Goal: Information Seeking & Learning: Learn about a topic

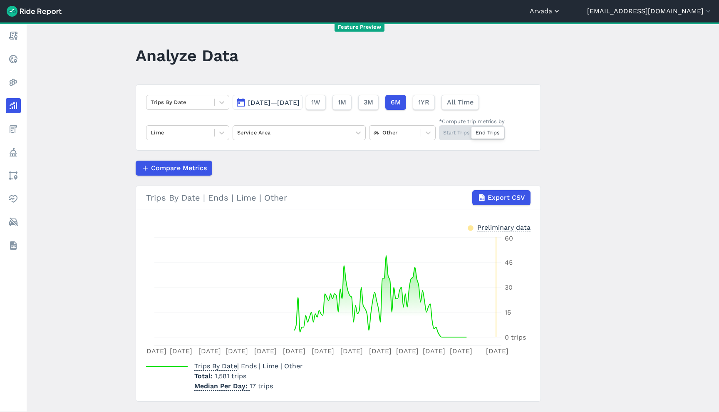
click at [561, 16] on button "Arvada" at bounding box center [545, 11] width 31 height 10
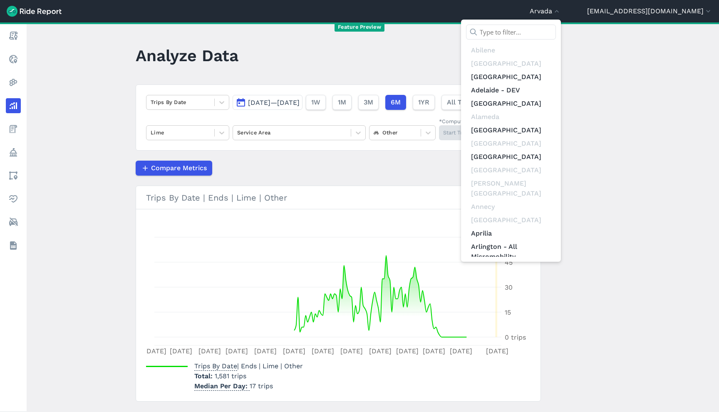
click at [556, 35] on input "text" at bounding box center [511, 32] width 90 height 15
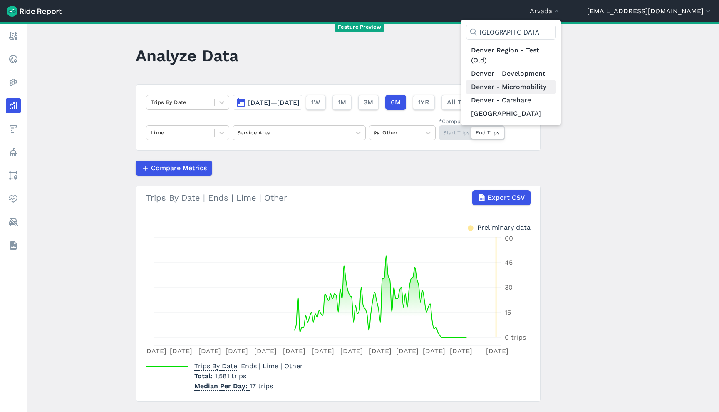
type input "denver"
click at [556, 90] on link "Denver - Micromobility" at bounding box center [511, 86] width 90 height 13
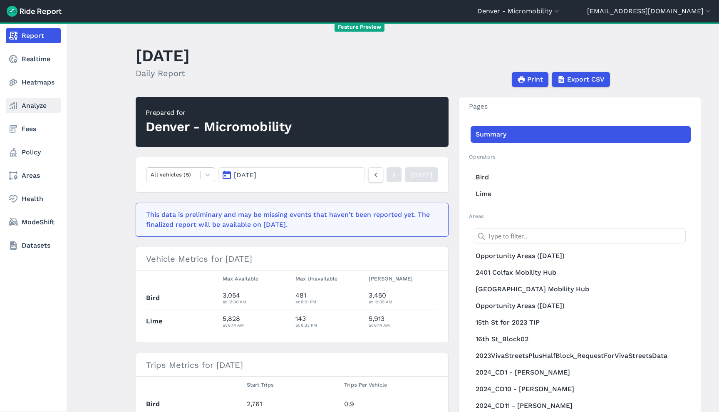
click at [15, 111] on link "Analyze" at bounding box center [33, 105] width 55 height 15
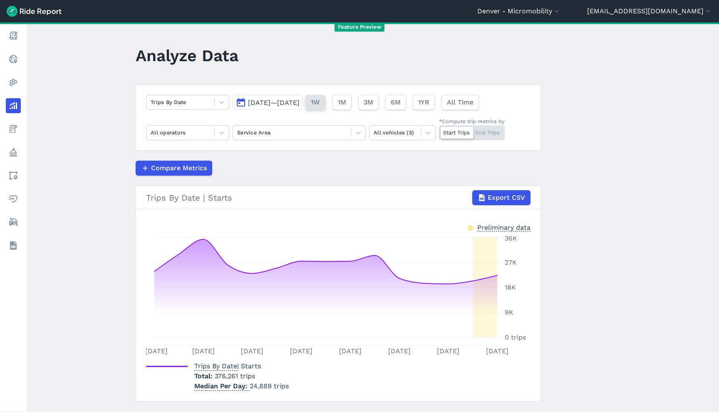
click at [320, 102] on span "1W" at bounding box center [315, 102] width 9 height 10
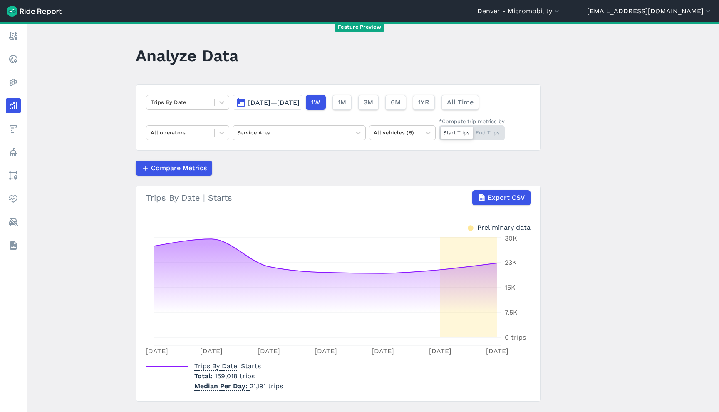
click at [274, 104] on span "Aug 22, 2025—Aug 28, 2025" at bounding box center [274, 103] width 52 height 8
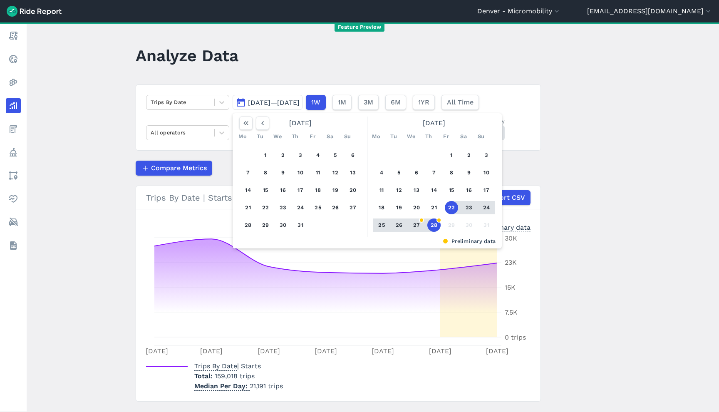
click at [454, 203] on button "22" at bounding box center [451, 207] width 13 height 13
click at [452, 205] on button "22" at bounding box center [451, 207] width 13 height 13
click at [452, 205] on div "Trips By Date | Starts Export CSV" at bounding box center [338, 197] width 384 height 15
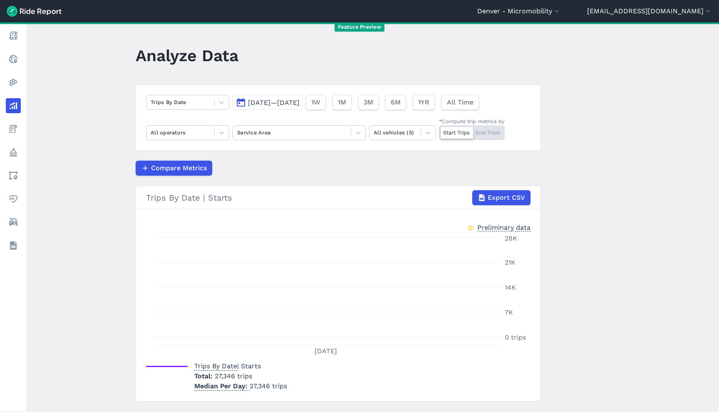
click at [491, 133] on div "Start Trips End Trips" at bounding box center [472, 132] width 66 height 15
click at [439, 131] on input "*Compute trip metrics by Start Trips End Trips" at bounding box center [439, 127] width 0 height 5
click at [453, 138] on div "Start Trips End Trips" at bounding box center [472, 132] width 66 height 15
click at [439, 131] on input "*Compute trip metrics by Start Trips End Trips" at bounding box center [439, 127] width 0 height 5
click at [487, 135] on div "Start Trips End Trips" at bounding box center [472, 132] width 66 height 15
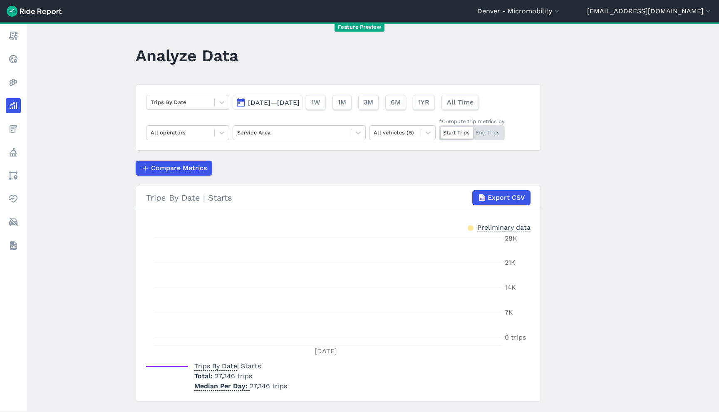
click at [439, 131] on input "*Compute trip metrics by Start Trips End Trips" at bounding box center [439, 127] width 0 height 5
click at [442, 131] on div "Start Trips End Trips" at bounding box center [472, 132] width 66 height 15
click at [439, 131] on input "*Compute trip metrics by Start Trips End Trips" at bounding box center [439, 127] width 0 height 5
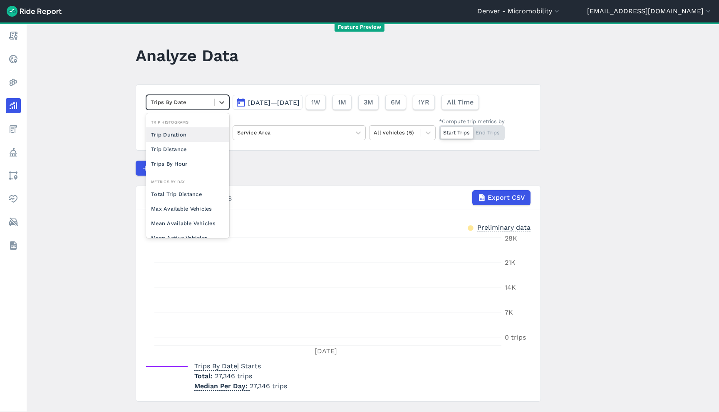
click at [181, 99] on div at bounding box center [180, 102] width 59 height 10
click at [184, 138] on div "Trip Duration" at bounding box center [187, 134] width 83 height 15
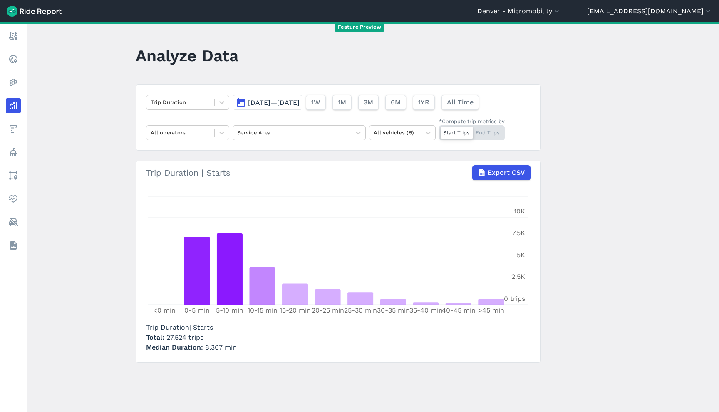
click at [182, 335] on span "27,524 trips" at bounding box center [184, 337] width 37 height 8
click at [190, 337] on span "27,524 trips" at bounding box center [184, 337] width 37 height 8
click at [411, 127] on div "All vehicles (5)" at bounding box center [394, 132] width 51 height 13
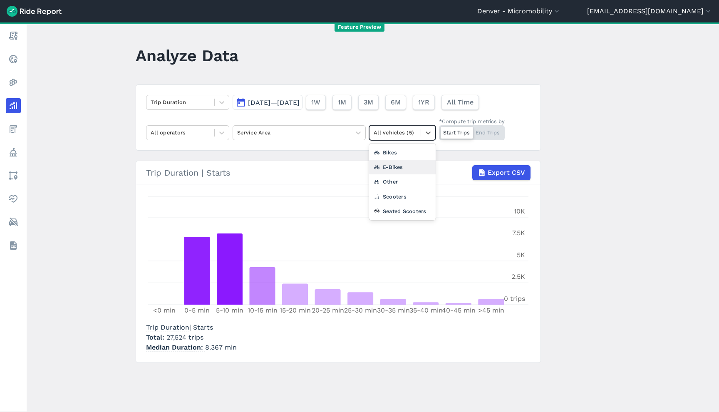
click at [402, 168] on div "E-Bikes" at bounding box center [402, 167] width 67 height 15
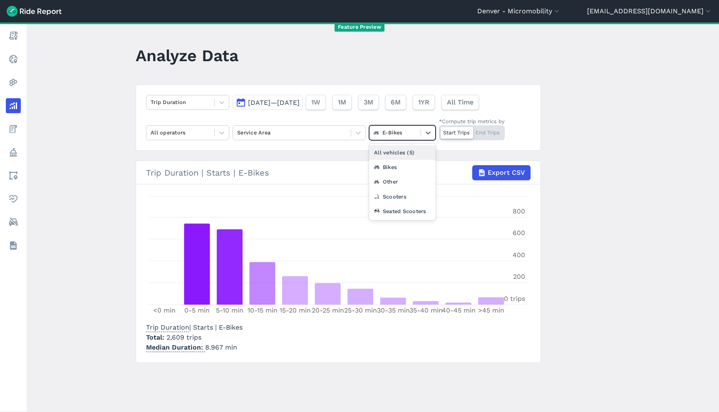
click at [406, 128] on div at bounding box center [395, 133] width 43 height 10
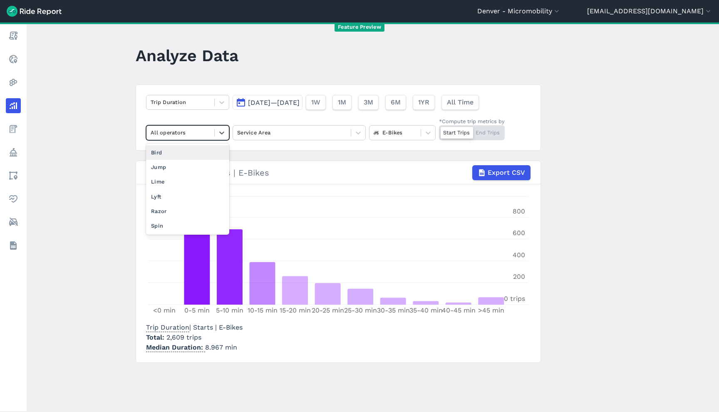
click at [172, 132] on div at bounding box center [180, 133] width 59 height 10
click at [169, 180] on div "Lime" at bounding box center [187, 181] width 83 height 15
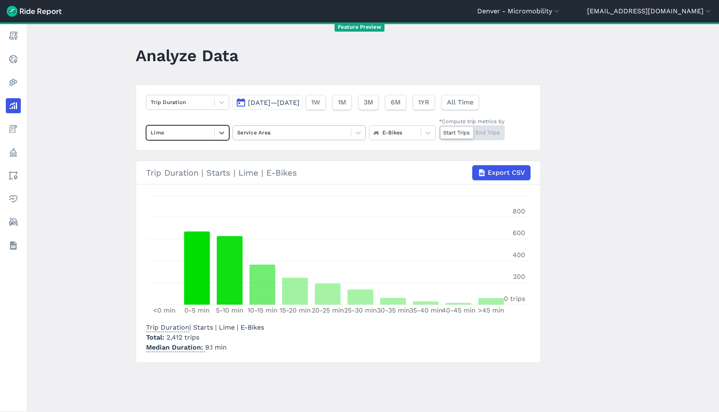
click at [307, 134] on div at bounding box center [291, 133] width 109 height 10
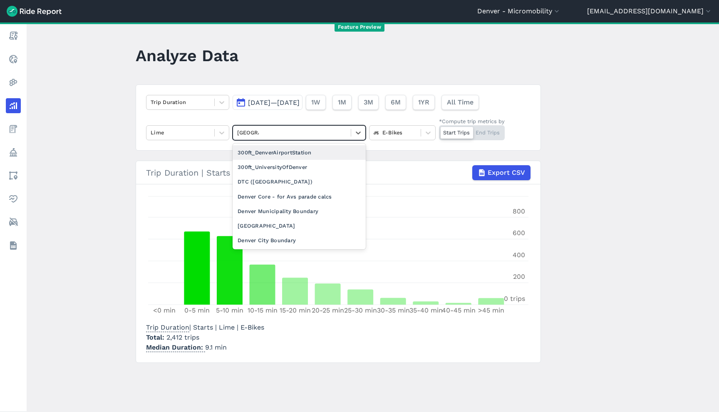
type input "denver m"
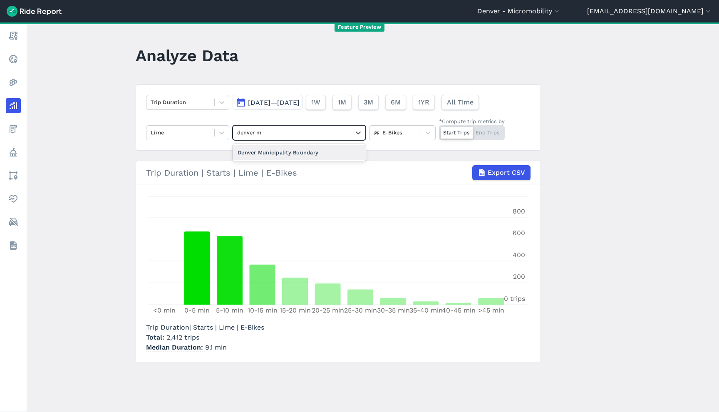
click at [305, 154] on div "Denver Municipality Boundary" at bounding box center [299, 152] width 133 height 15
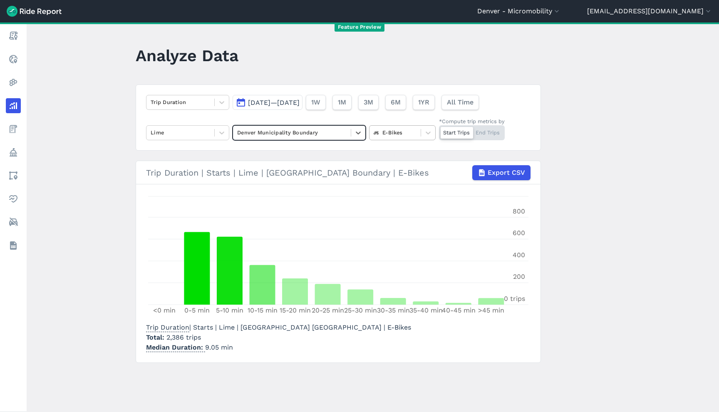
click at [415, 134] on div "E-Bikes" at bounding box center [394, 132] width 51 height 13
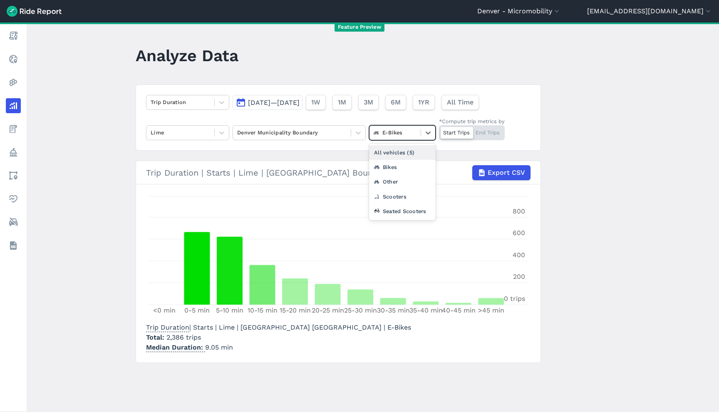
click at [408, 151] on div "All vehicles (5)" at bounding box center [402, 152] width 67 height 15
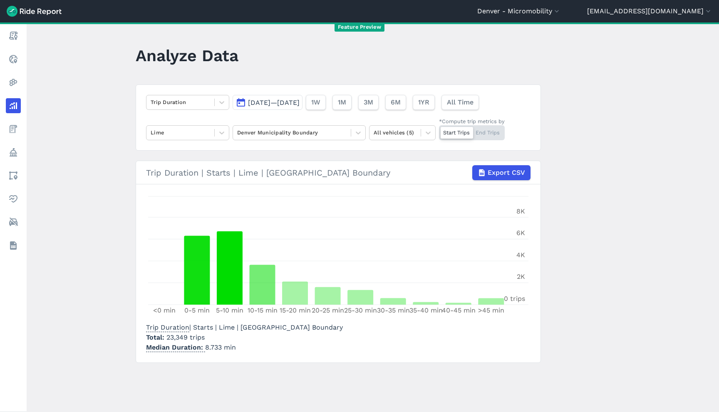
click at [499, 131] on div "Start Trips End Trips" at bounding box center [472, 132] width 66 height 15
click at [496, 133] on div "Start Trips End Trips" at bounding box center [472, 132] width 66 height 15
click at [439, 131] on input "*Compute trip metrics by Start Trips End Trips" at bounding box center [439, 127] width 0 height 5
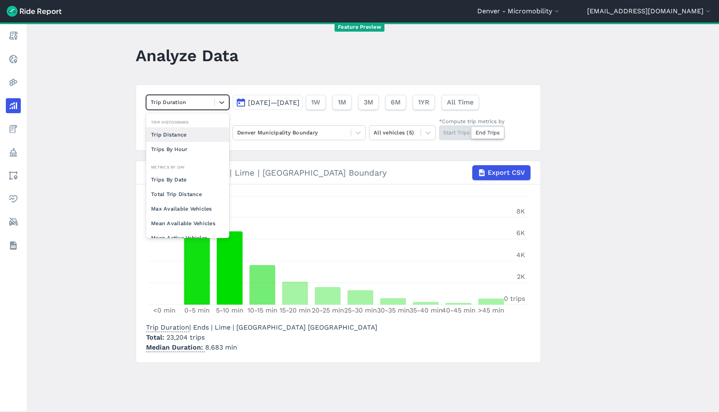
click at [178, 102] on div at bounding box center [180, 102] width 59 height 10
click at [187, 181] on div "Trips By Date" at bounding box center [187, 179] width 83 height 15
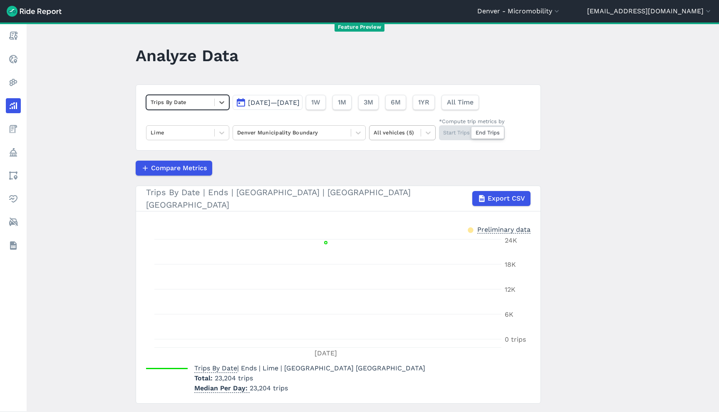
click at [406, 134] on div at bounding box center [395, 133] width 43 height 10
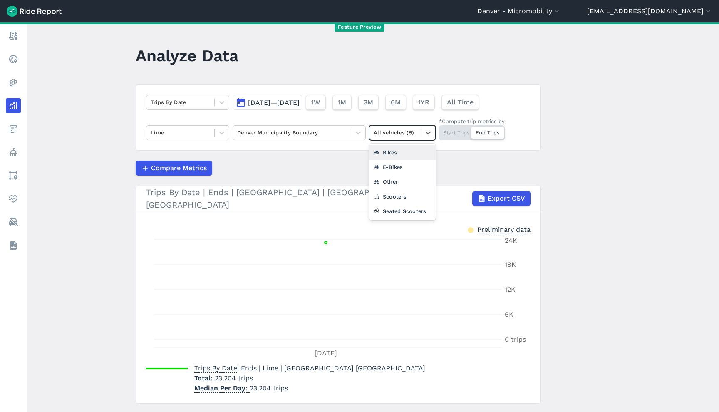
click at [404, 152] on div "Bikes" at bounding box center [402, 152] width 67 height 15
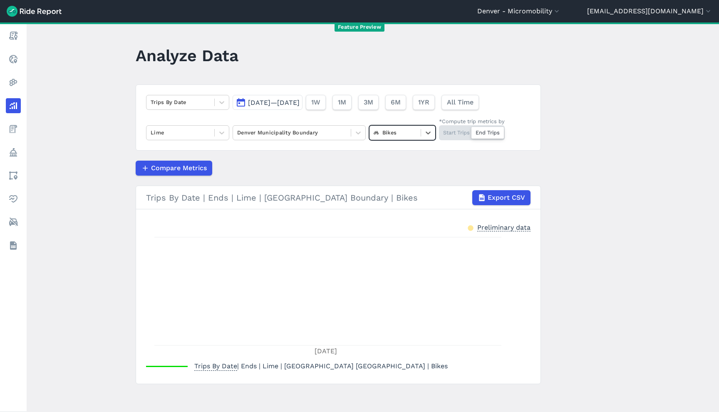
click at [399, 134] on div at bounding box center [395, 133] width 43 height 10
click at [398, 163] on div "E-Bikes" at bounding box center [402, 167] width 67 height 15
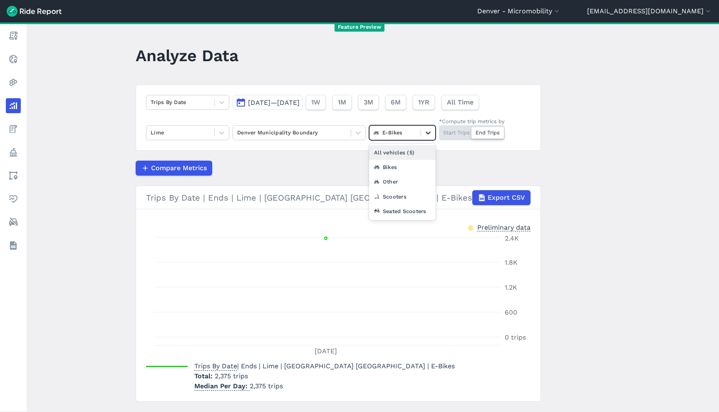
click at [424, 129] on icon at bounding box center [428, 133] width 8 height 8
click at [413, 185] on div "Other" at bounding box center [402, 181] width 67 height 15
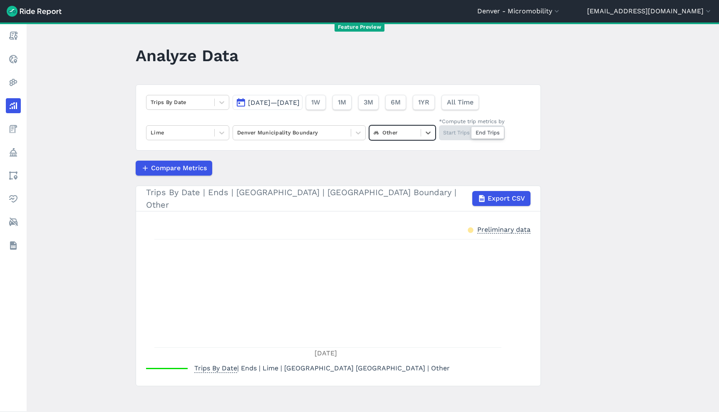
click at [400, 134] on div at bounding box center [395, 133] width 43 height 10
click at [408, 191] on div "Scooters" at bounding box center [402, 196] width 67 height 15
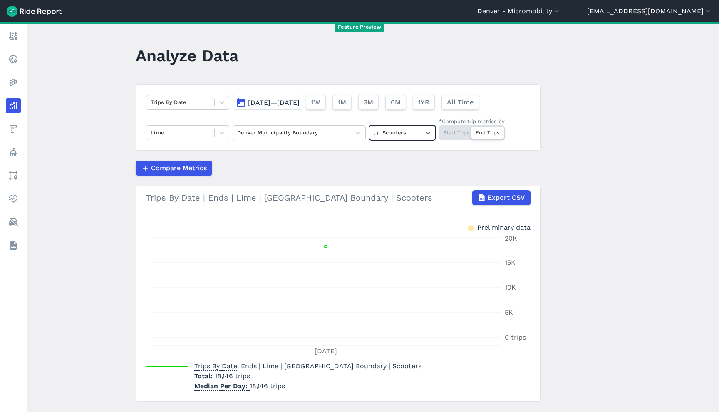
click at [404, 126] on div "Scooters" at bounding box center [402, 132] width 67 height 15
click at [391, 206] on div "Seated Scooters" at bounding box center [402, 211] width 67 height 15
click at [196, 105] on div at bounding box center [180, 102] width 59 height 10
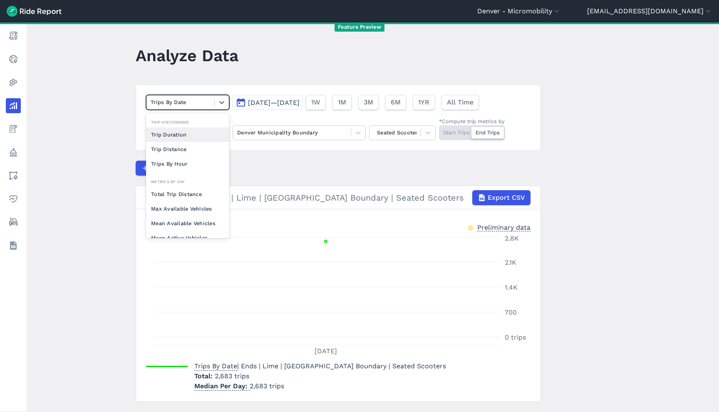
click at [193, 139] on div "Trip Duration" at bounding box center [187, 134] width 83 height 15
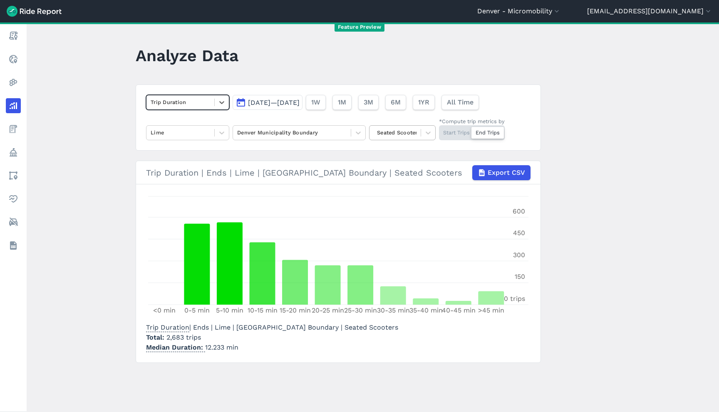
click at [410, 134] on div at bounding box center [395, 133] width 43 height 10
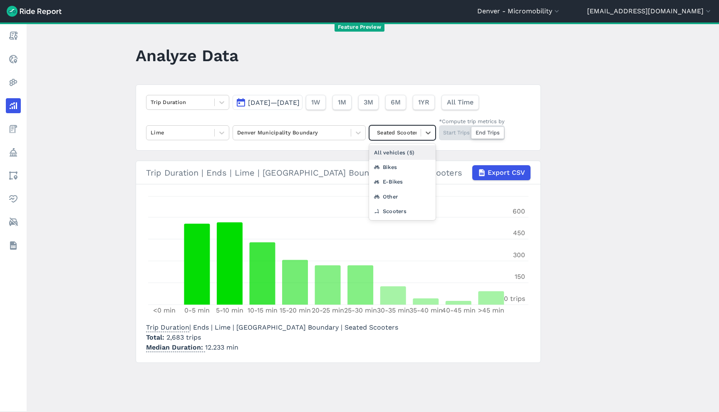
click at [414, 152] on div "All vehicles (5)" at bounding box center [402, 152] width 67 height 15
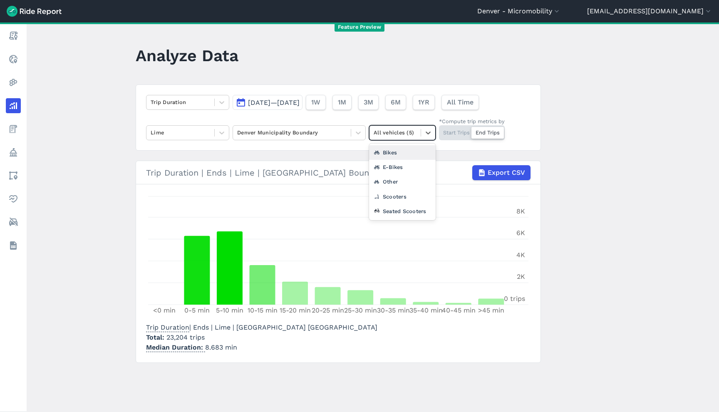
click at [416, 132] on div "All vehicles (5)" at bounding box center [394, 132] width 51 height 13
click at [415, 152] on div "Bikes" at bounding box center [402, 152] width 67 height 15
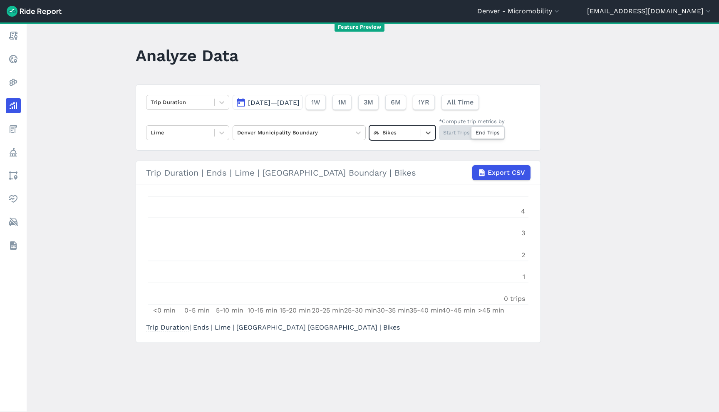
click at [406, 140] on div "Bikes" at bounding box center [402, 132] width 67 height 15
click at [408, 166] on div "E-Bikes" at bounding box center [402, 167] width 67 height 15
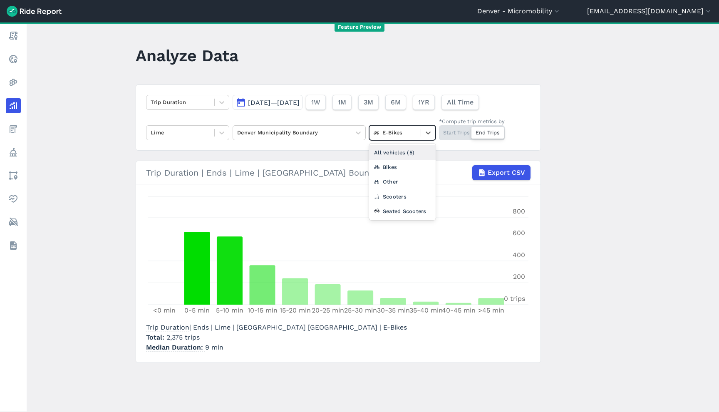
click at [403, 138] on div "E-Bikes" at bounding box center [394, 132] width 51 height 13
click at [403, 181] on div "Other" at bounding box center [402, 181] width 67 height 15
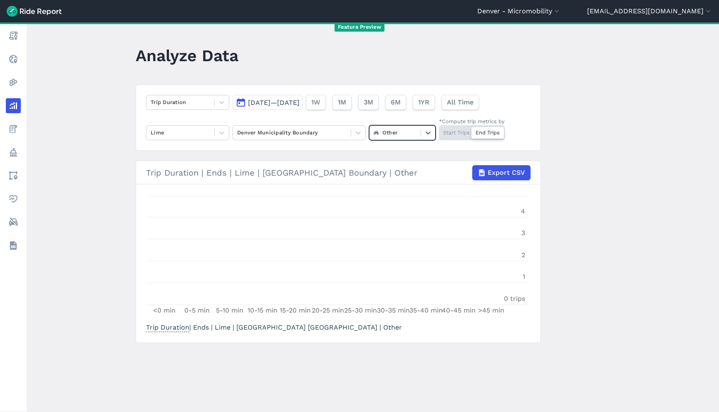
click at [391, 137] on div at bounding box center [395, 133] width 43 height 10
click at [399, 197] on div "Scooters" at bounding box center [402, 196] width 67 height 15
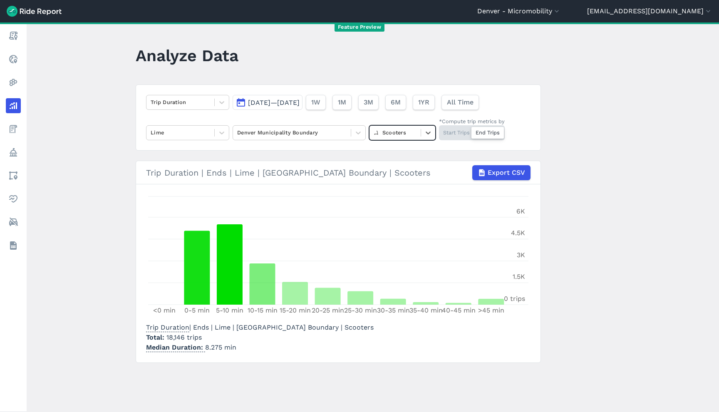
click at [404, 133] on div at bounding box center [395, 133] width 43 height 10
click at [401, 210] on div "Seated Scooters" at bounding box center [402, 211] width 67 height 15
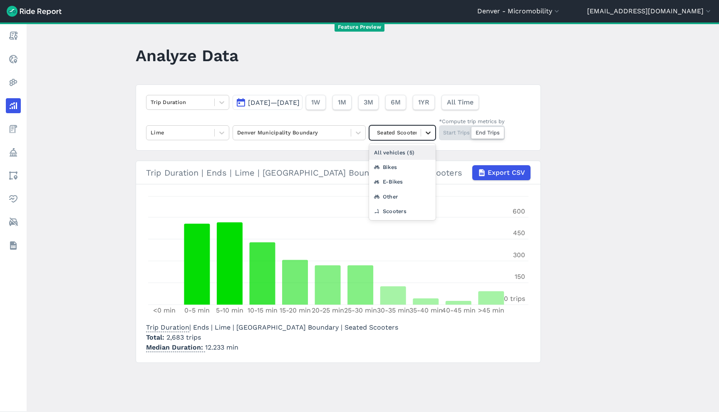
click at [426, 133] on icon at bounding box center [428, 132] width 5 height 3
click at [423, 146] on div "All vehicles (5)" at bounding box center [402, 152] width 67 height 15
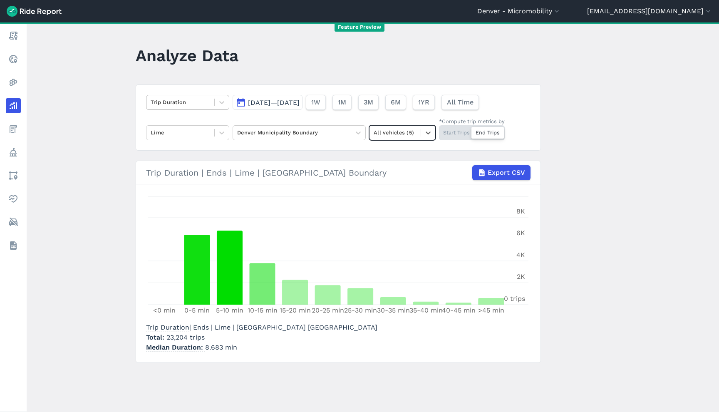
click at [201, 108] on div "Trip Duration" at bounding box center [180, 102] width 68 height 13
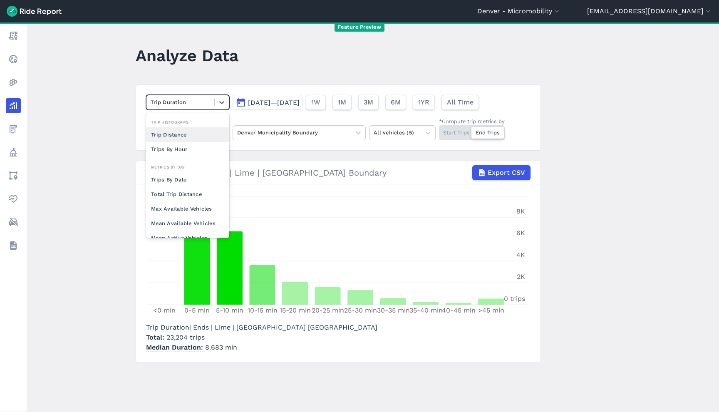
click at [199, 131] on div "Trip Distance" at bounding box center [187, 134] width 83 height 15
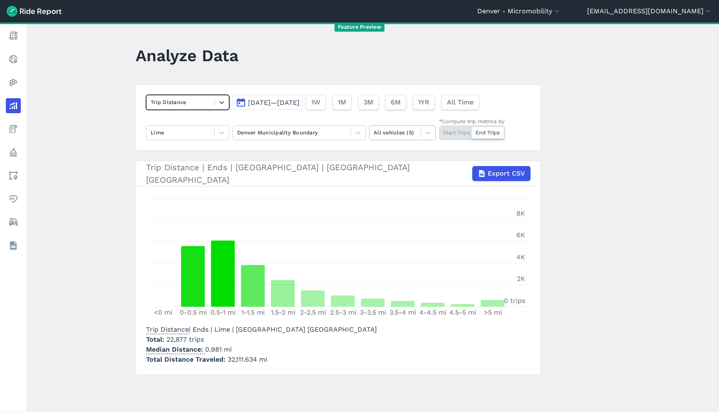
click at [405, 134] on div at bounding box center [395, 133] width 43 height 10
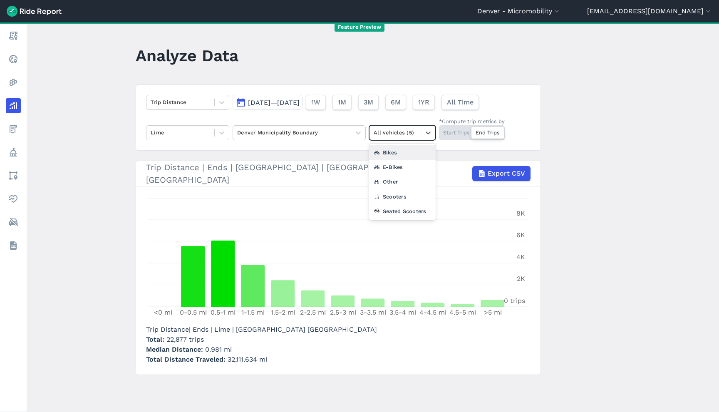
click at [409, 151] on div "Bikes" at bounding box center [402, 152] width 67 height 15
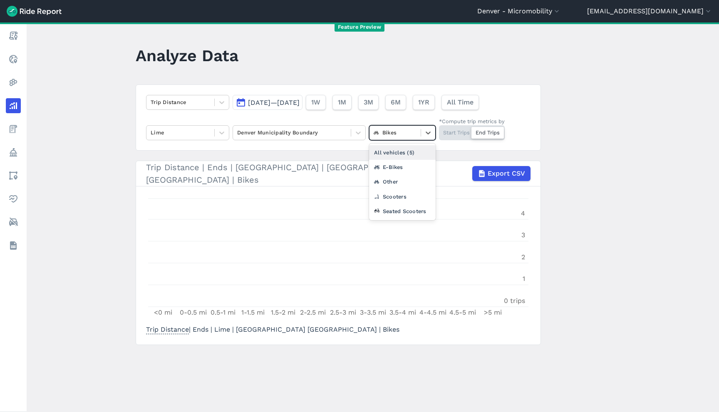
click at [413, 133] on div "Bikes" at bounding box center [394, 132] width 51 height 13
drag, startPoint x: 410, startPoint y: 179, endPoint x: 411, endPoint y: 168, distance: 11.7
click at [411, 168] on div "All vehicles (5) E-Bikes Other Scooters Seated Scooters" at bounding box center [402, 182] width 67 height 77
click at [411, 168] on div "E-Bikes" at bounding box center [402, 167] width 67 height 15
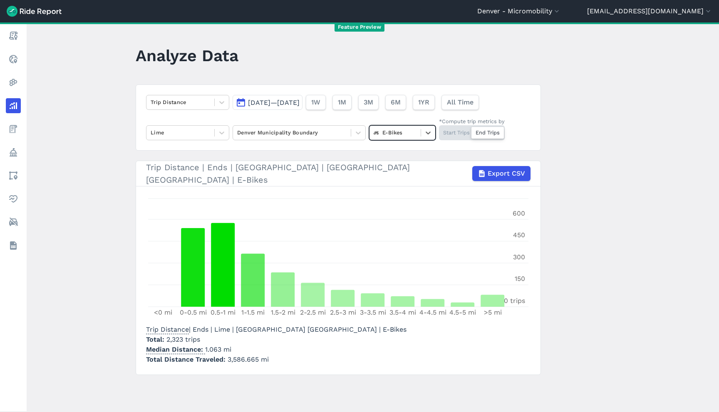
click at [416, 134] on div "E-Bikes" at bounding box center [394, 132] width 51 height 13
click at [394, 184] on div "Other" at bounding box center [402, 181] width 67 height 15
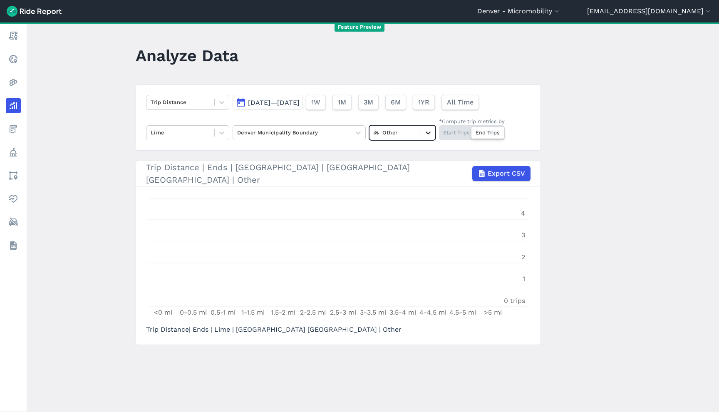
click at [424, 134] on icon at bounding box center [428, 133] width 8 height 8
click at [410, 198] on div "Scooters" at bounding box center [402, 196] width 67 height 15
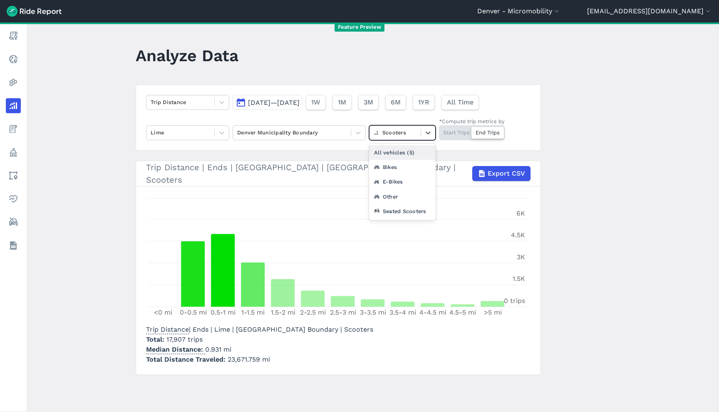
click at [413, 131] on div at bounding box center [395, 133] width 43 height 10
click at [417, 214] on div "Seated Scooters" at bounding box center [402, 211] width 67 height 15
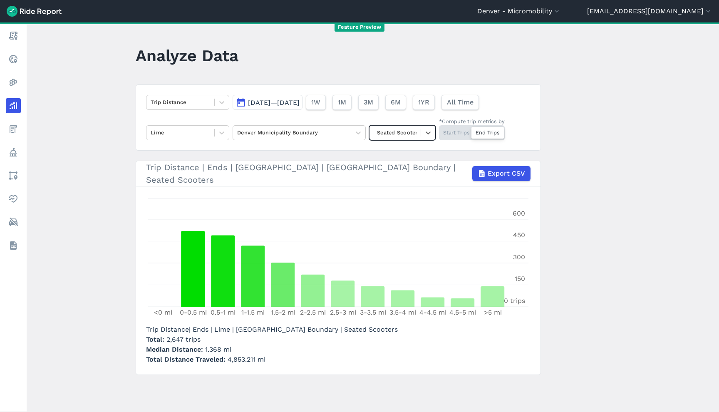
click at [395, 131] on div at bounding box center [395, 133] width 43 height 10
click at [300, 103] on span "Aug 22, 2025—Aug 22, 2025" at bounding box center [274, 103] width 52 height 8
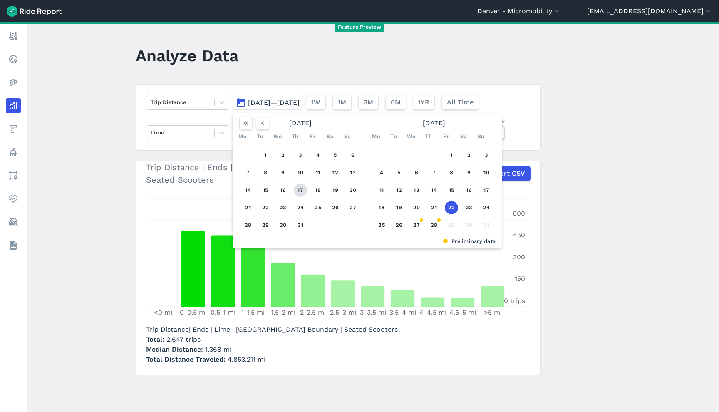
click at [295, 191] on button "17" at bounding box center [300, 189] width 13 height 13
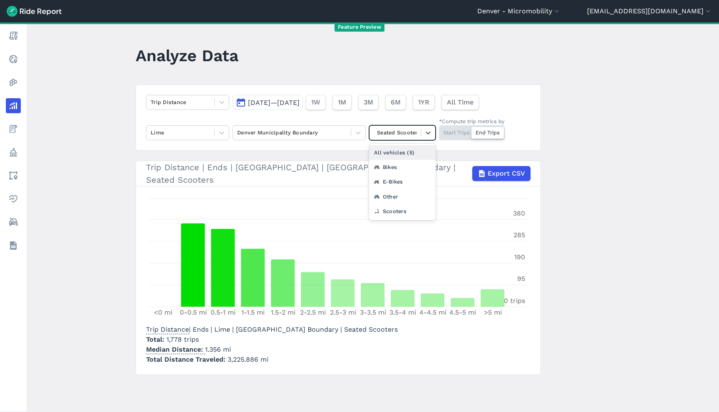
click at [376, 138] on div "Seated Scooters" at bounding box center [394, 132] width 51 height 13
click at [379, 149] on div "All vehicles (5)" at bounding box center [402, 152] width 67 height 15
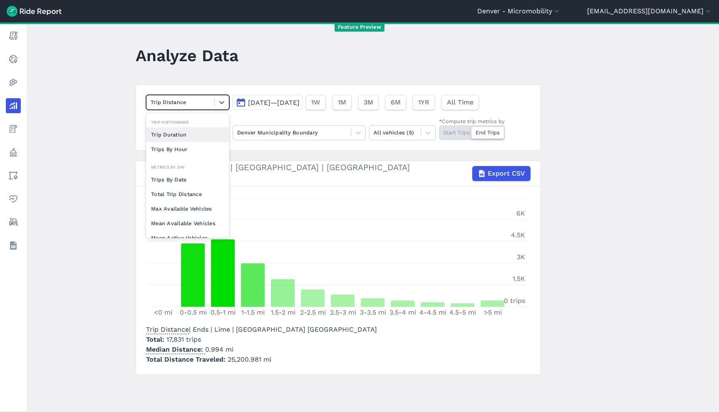
click at [186, 103] on div at bounding box center [180, 102] width 59 height 10
click at [188, 183] on div "Trips By Date" at bounding box center [187, 179] width 83 height 15
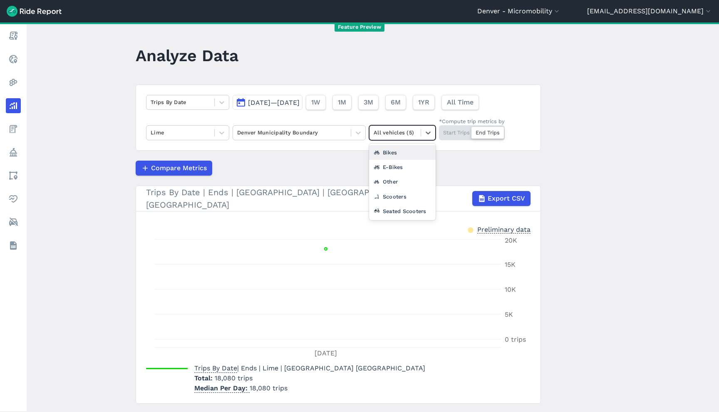
click at [400, 138] on div "All vehicles (5)" at bounding box center [394, 132] width 51 height 13
click at [401, 155] on div "Bikes" at bounding box center [402, 152] width 67 height 15
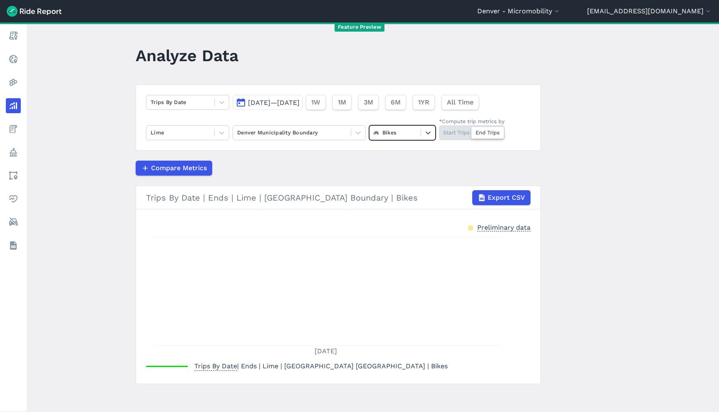
click at [393, 134] on div at bounding box center [395, 133] width 43 height 10
click at [407, 168] on div "E-Bikes" at bounding box center [402, 167] width 67 height 15
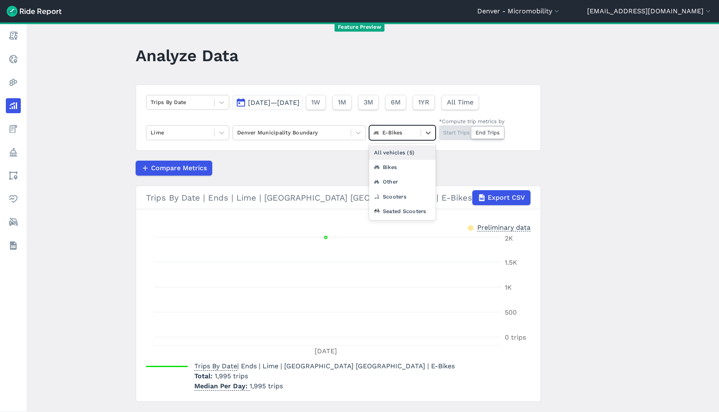
click at [387, 131] on div at bounding box center [395, 133] width 43 height 10
click at [395, 184] on div "Other" at bounding box center [402, 181] width 67 height 15
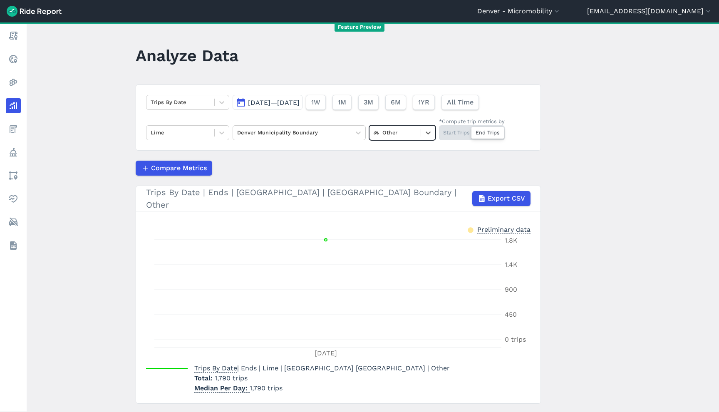
click at [415, 119] on div "Trips By Date Jul 17, 2025—Jul 17, 2025 1W 1M 3M 6M 1YR All Time Lime Denver Mu…" at bounding box center [338, 117] width 405 height 66
click at [413, 127] on div "Other" at bounding box center [394, 132] width 51 height 13
click at [408, 196] on div "Scooters" at bounding box center [402, 196] width 67 height 15
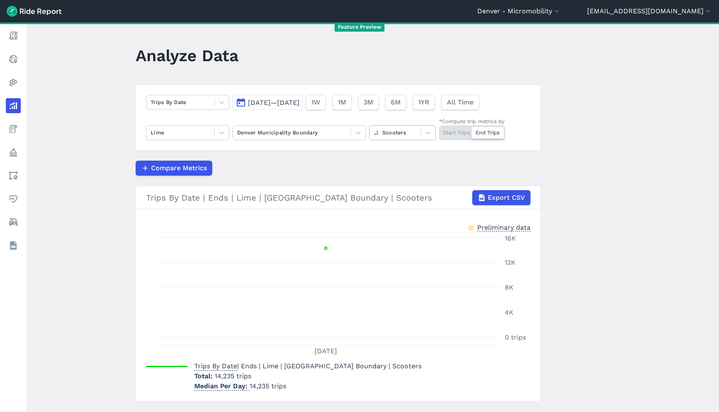
click at [417, 140] on div "Trips By Date Jul 17, 2025—Jul 17, 2025 1W 1M 3M 6M 1YR All Time Lime Denver Mu…" at bounding box center [338, 117] width 405 height 66
click at [416, 138] on div "Scooters" at bounding box center [394, 132] width 51 height 13
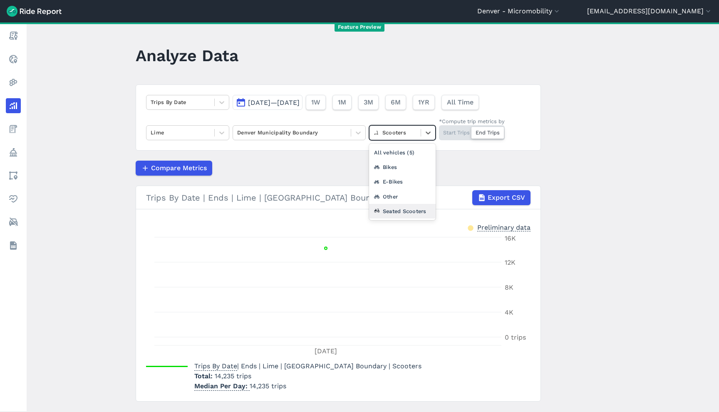
click at [416, 205] on div "Seated Scooters" at bounding box center [402, 211] width 67 height 15
click at [186, 98] on div at bounding box center [180, 102] width 59 height 10
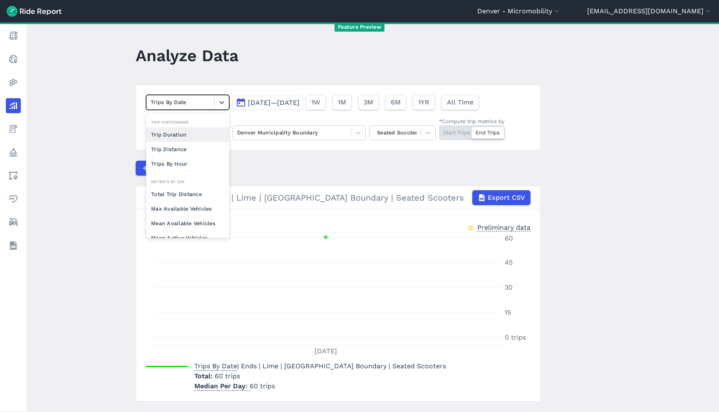
click at [198, 139] on div "Trip Duration" at bounding box center [187, 134] width 83 height 15
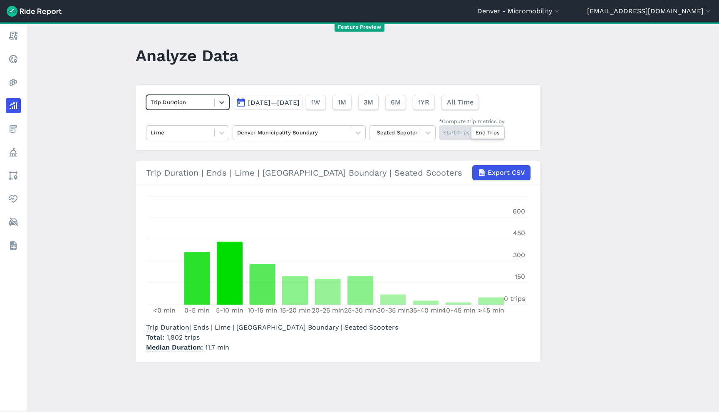
click at [420, 145] on div "option Trip Duration, selected. Select is focused ,type to refine list, press D…" at bounding box center [338, 117] width 405 height 66
click at [421, 131] on div at bounding box center [428, 133] width 14 height 14
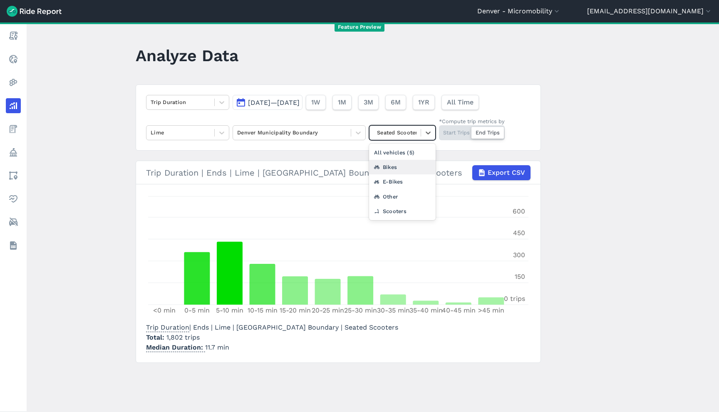
click at [400, 165] on div "Bikes" at bounding box center [402, 167] width 67 height 15
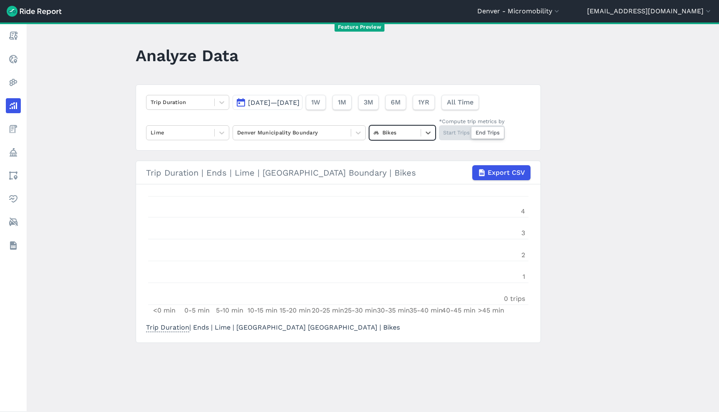
click at [397, 135] on div at bounding box center [395, 133] width 43 height 10
click at [400, 153] on div "All vehicles (5)" at bounding box center [402, 152] width 67 height 15
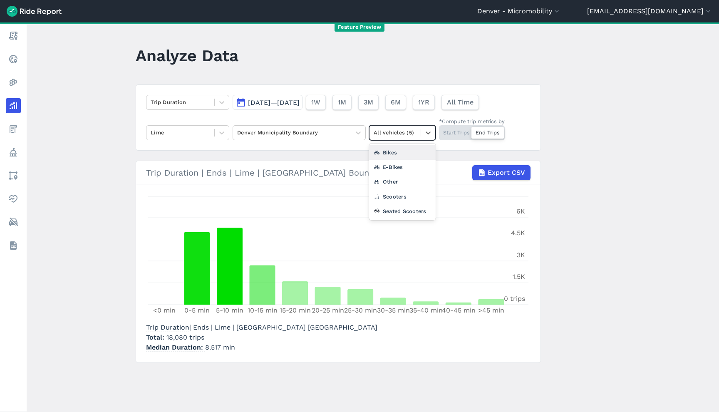
click at [399, 136] on div at bounding box center [395, 133] width 43 height 10
click at [401, 156] on div "Bikes" at bounding box center [402, 152] width 67 height 15
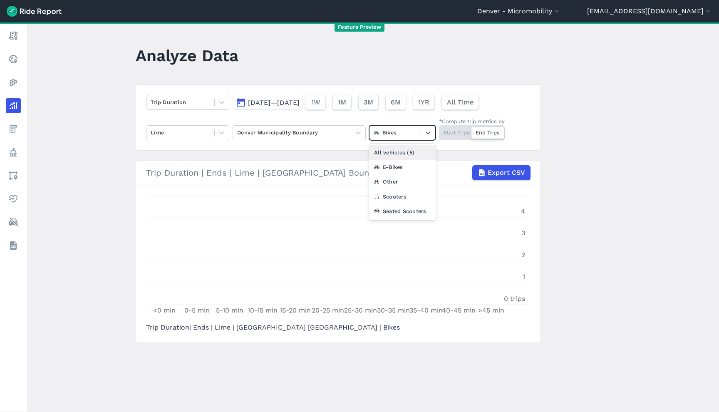
click at [394, 138] on div "Bikes" at bounding box center [394, 132] width 51 height 13
click at [402, 170] on div "E-Bikes" at bounding box center [402, 167] width 67 height 15
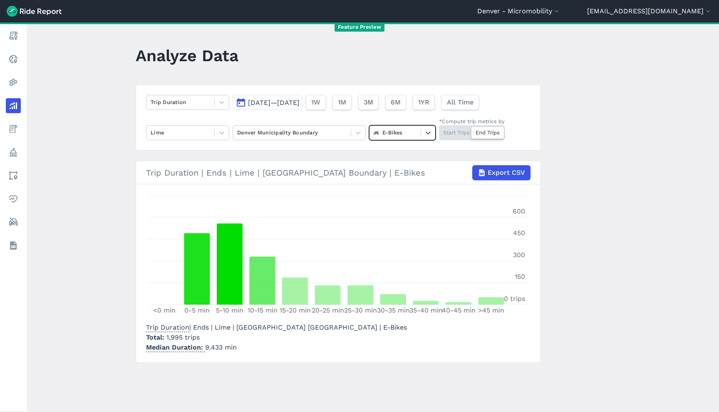
click at [414, 137] on div "E-Bikes" at bounding box center [394, 132] width 51 height 13
click at [416, 191] on div "Scooters" at bounding box center [402, 196] width 67 height 15
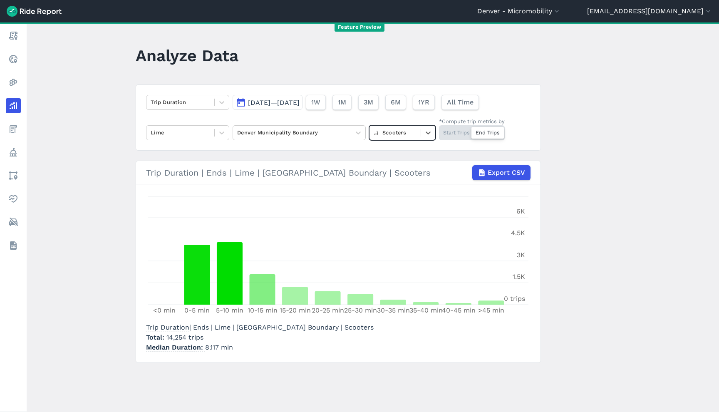
click at [407, 136] on div at bounding box center [395, 133] width 43 height 10
click at [406, 196] on div "Other" at bounding box center [402, 196] width 67 height 15
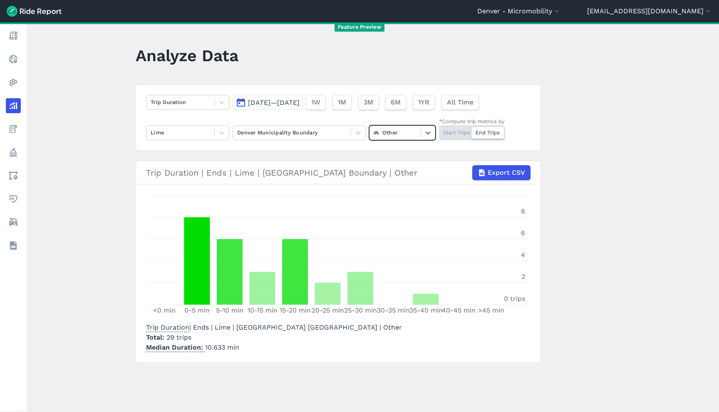
click at [397, 136] on div at bounding box center [395, 133] width 43 height 10
click at [403, 199] on div "Scooters" at bounding box center [402, 196] width 67 height 15
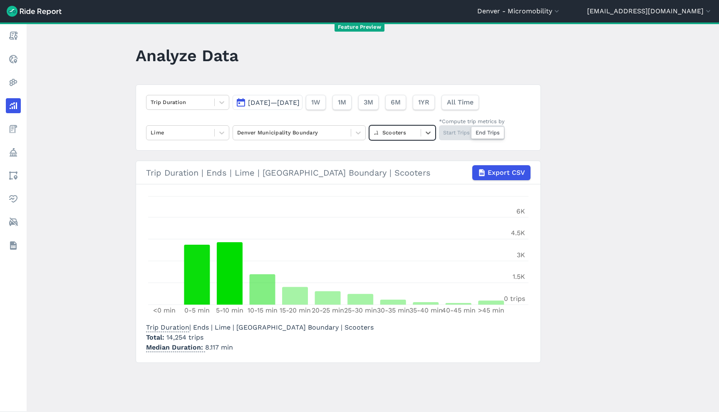
click at [406, 132] on div at bounding box center [395, 133] width 43 height 10
click at [413, 208] on div "Seated Scooters" at bounding box center [402, 211] width 67 height 15
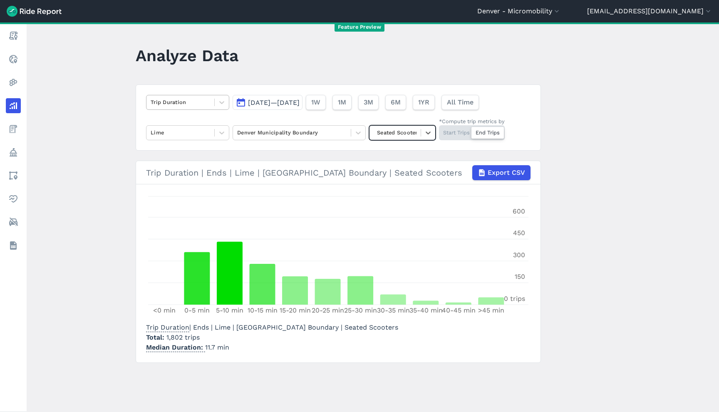
click at [196, 102] on div at bounding box center [180, 102] width 59 height 10
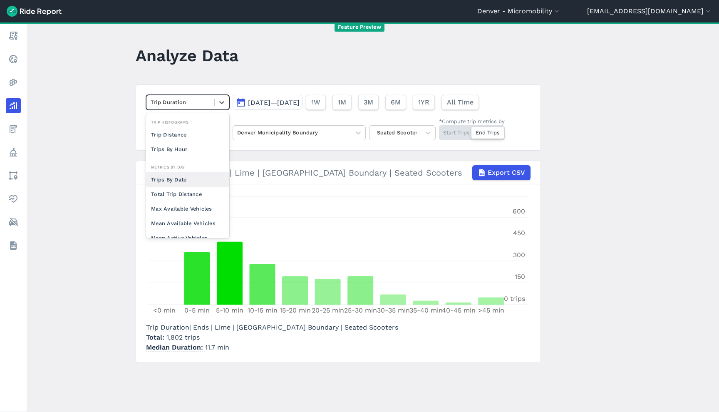
click at [188, 184] on div "Trips By Date" at bounding box center [187, 179] width 83 height 15
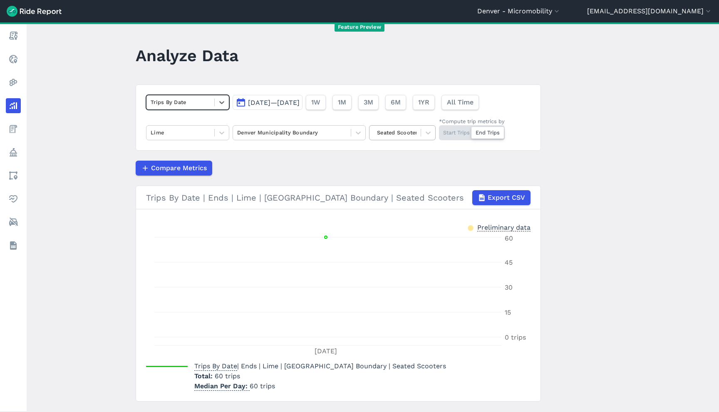
click at [396, 134] on div at bounding box center [395, 133] width 43 height 10
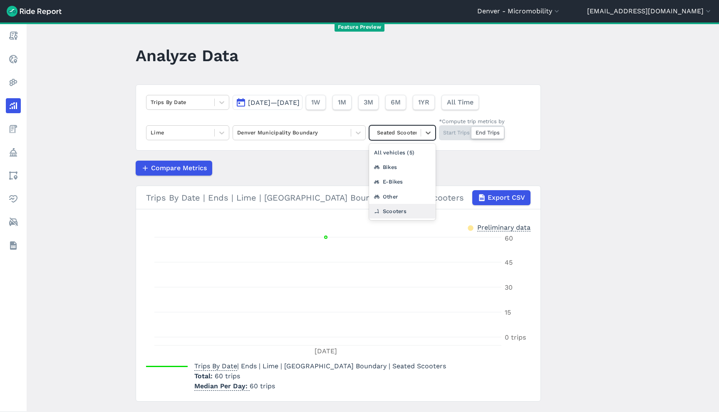
click at [416, 208] on div "Scooters" at bounding box center [402, 211] width 67 height 15
click at [191, 113] on div "Trips By Date Jul 17, 2025—Jul 17, 2025 1W 1M 3M 6M 1YR All Time Lime Denver Mu…" at bounding box center [338, 117] width 405 height 66
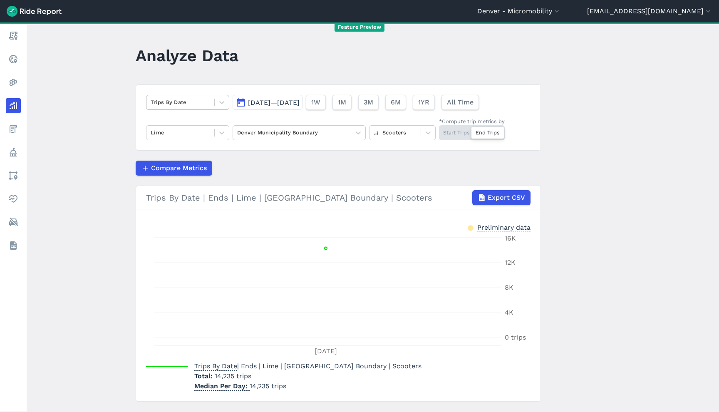
click at [191, 108] on div "Trips By Date" at bounding box center [180, 102] width 68 height 13
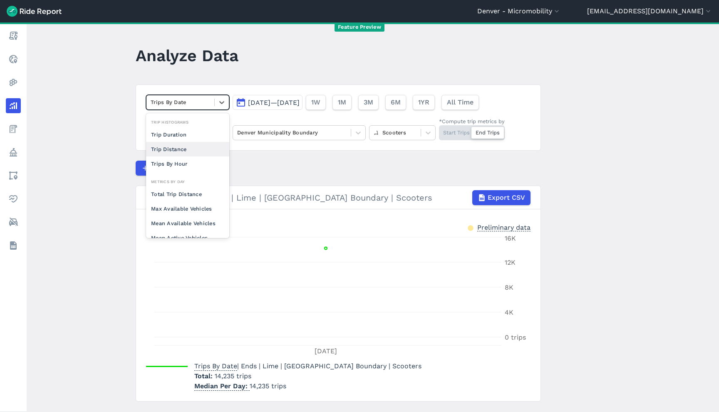
click at [190, 151] on div "Trip Distance" at bounding box center [187, 149] width 83 height 15
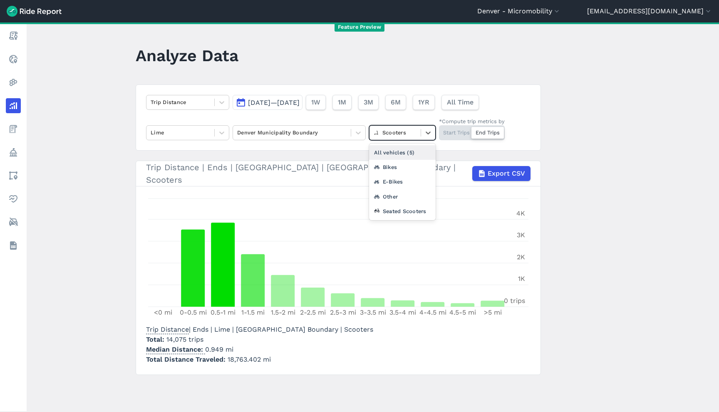
click at [414, 132] on div "Scooters" at bounding box center [394, 132] width 51 height 13
click at [413, 149] on div "All vehicles (5)" at bounding box center [402, 152] width 67 height 15
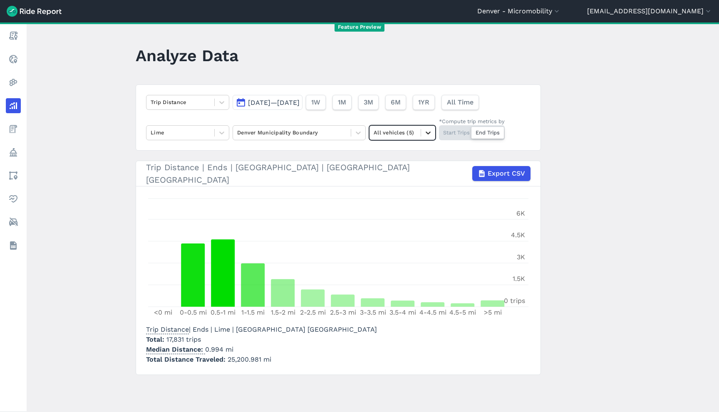
click at [431, 132] on div at bounding box center [428, 133] width 14 height 14
click at [413, 158] on div "Bikes" at bounding box center [402, 152] width 67 height 15
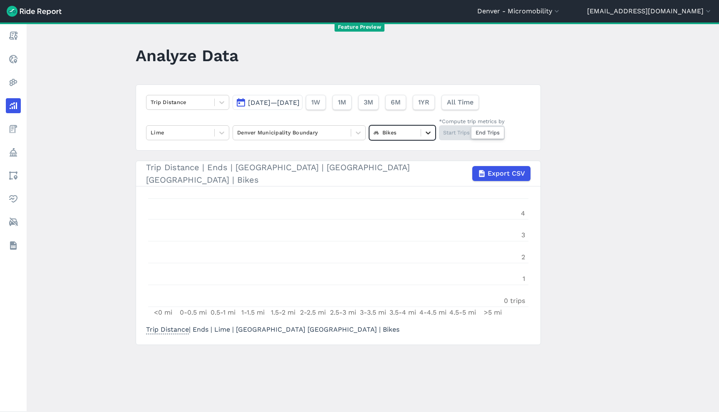
click at [424, 133] on icon at bounding box center [428, 133] width 8 height 8
click at [404, 171] on div "E-Bikes" at bounding box center [402, 167] width 67 height 15
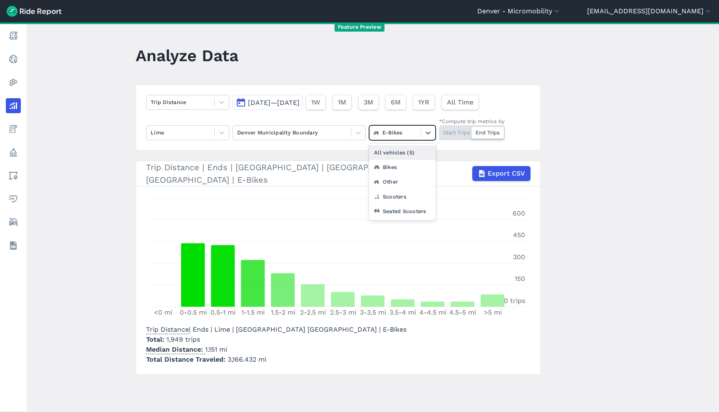
click at [379, 135] on div at bounding box center [395, 133] width 43 height 10
click at [398, 184] on div "Other" at bounding box center [402, 181] width 67 height 15
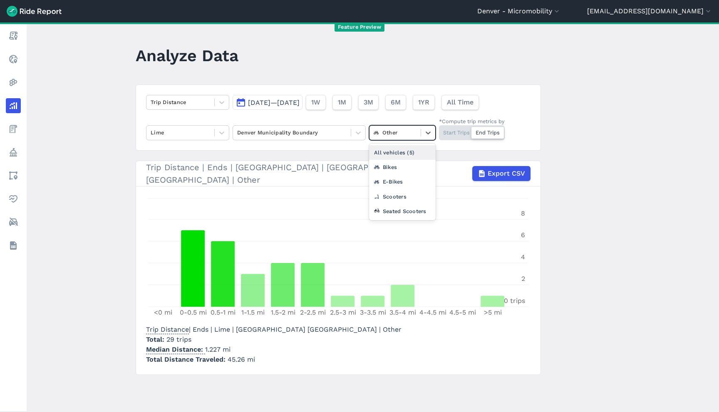
click at [381, 138] on div "Other" at bounding box center [394, 132] width 51 height 13
click at [409, 193] on div "Scooters" at bounding box center [402, 196] width 67 height 15
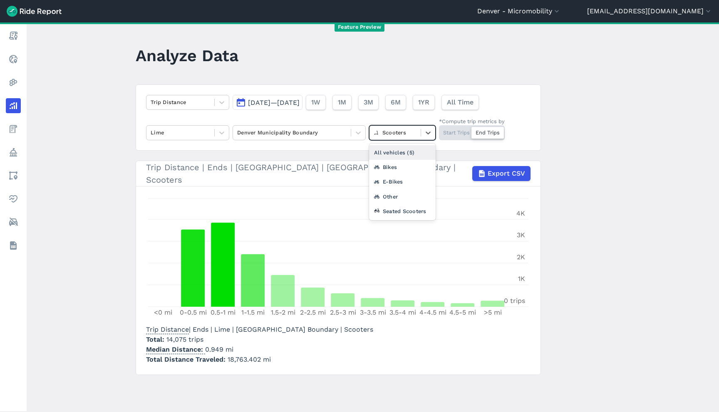
click at [389, 132] on div at bounding box center [395, 133] width 43 height 10
click at [407, 208] on div "Seated Scooters" at bounding box center [402, 211] width 67 height 15
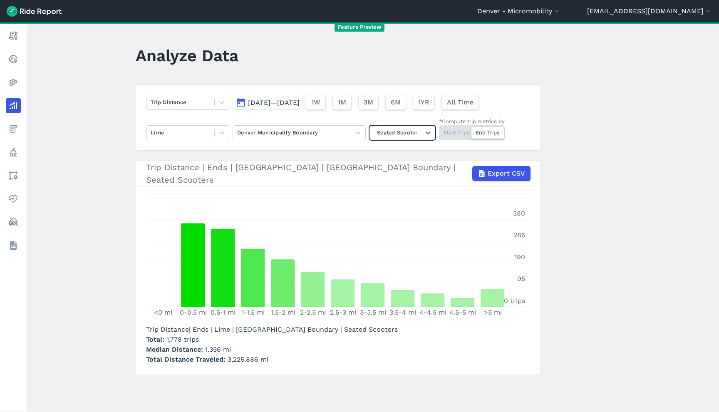
click at [460, 133] on div "Start Trips End Trips" at bounding box center [472, 132] width 66 height 15
click at [439, 131] on input "*Compute trip metrics by Start Trips End Trips" at bounding box center [439, 127] width 0 height 5
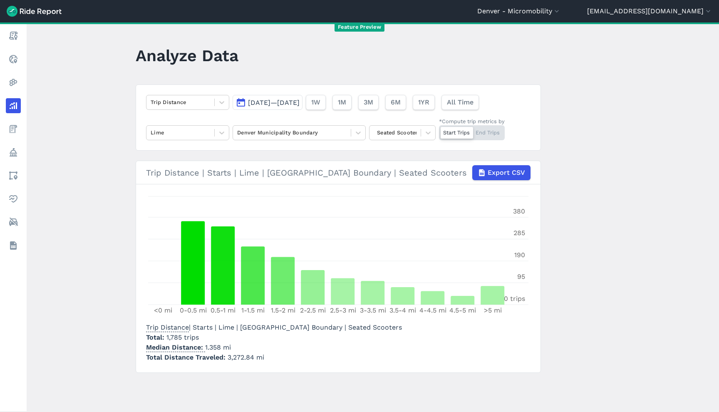
click at [492, 133] on div "Start Trips End Trips" at bounding box center [472, 132] width 66 height 15
click at [490, 131] on div "Start Trips End Trips" at bounding box center [472, 132] width 66 height 15
click at [439, 131] on input "*Compute trip metrics by Start Trips End Trips" at bounding box center [439, 127] width 0 height 5
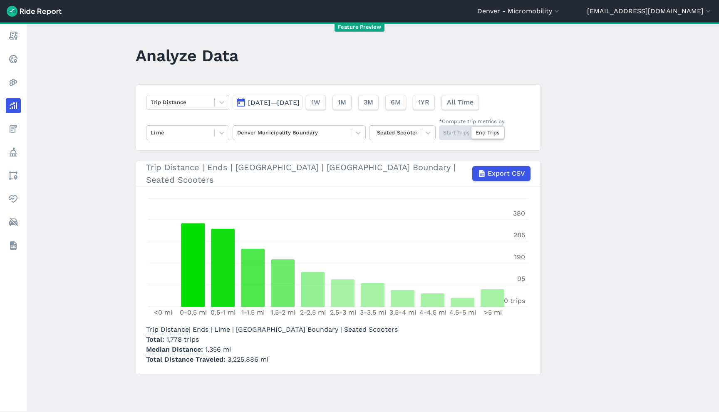
click at [587, 151] on main "Analyze Data Trip Distance Jul 17, 2025—Jul 17, 2025 1W 1M 3M 6M 1YR All Time L…" at bounding box center [373, 216] width 692 height 389
click at [386, 138] on div "Seated Scooters" at bounding box center [394, 132] width 51 height 13
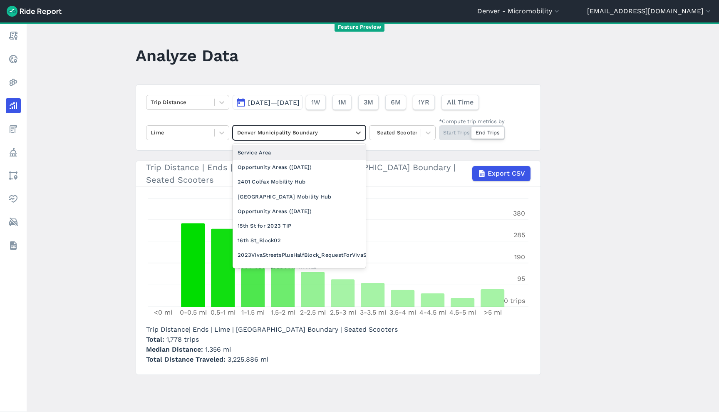
click at [319, 132] on div at bounding box center [291, 133] width 109 height 10
click at [313, 150] on div "Service Area" at bounding box center [299, 152] width 133 height 15
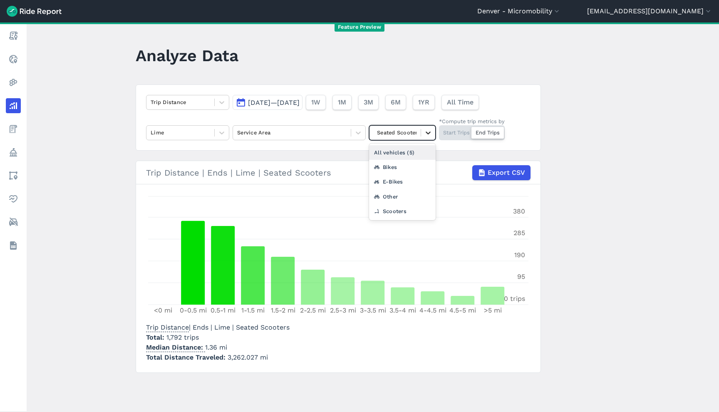
click at [424, 132] on icon at bounding box center [428, 133] width 8 height 8
click at [399, 177] on div "E-Bikes" at bounding box center [402, 181] width 67 height 15
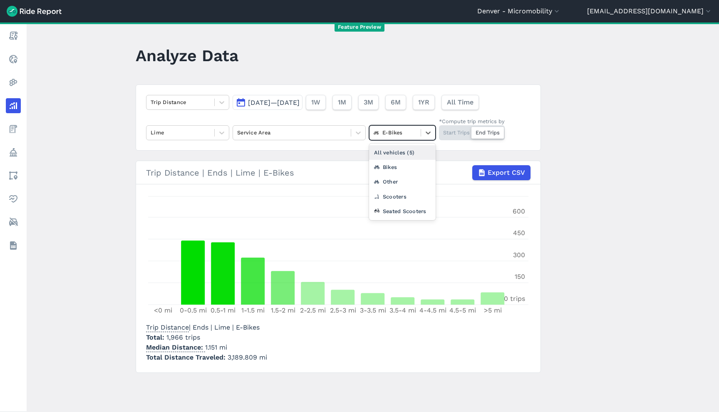
click at [417, 133] on div "E-Bikes" at bounding box center [394, 132] width 51 height 13
click at [408, 196] on div "Scooters" at bounding box center [402, 196] width 67 height 15
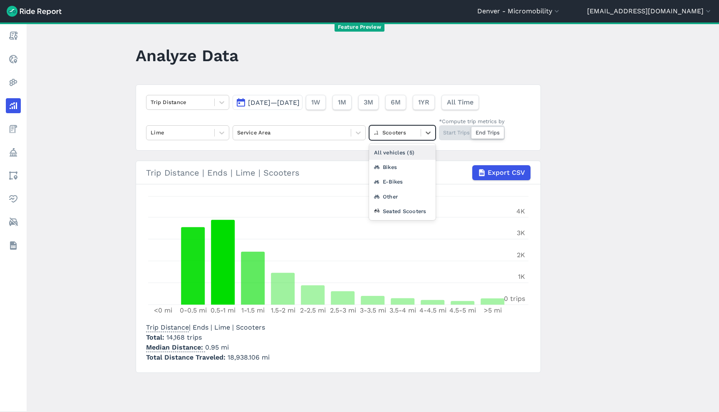
click at [398, 136] on div at bounding box center [395, 133] width 43 height 10
click at [410, 193] on div "Other" at bounding box center [402, 196] width 67 height 15
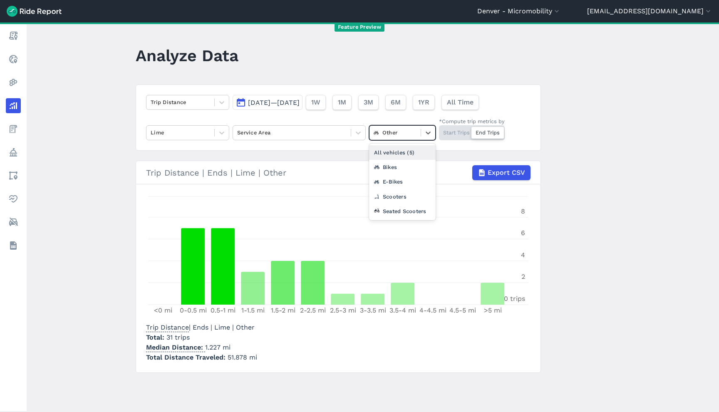
click at [401, 130] on div at bounding box center [395, 133] width 43 height 10
click at [392, 205] on div "Seated Scooters" at bounding box center [402, 211] width 67 height 15
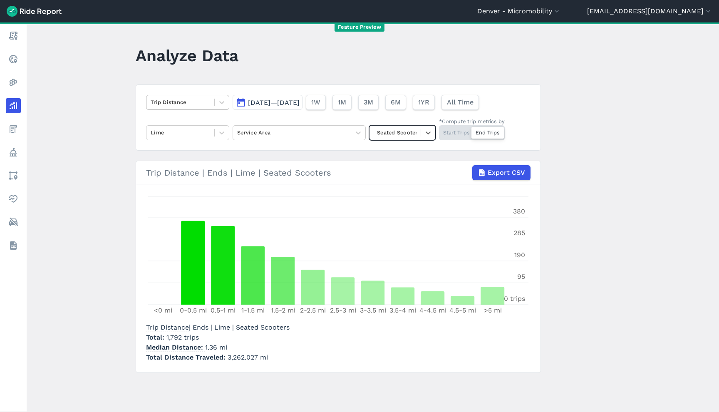
click at [209, 108] on div "Trip Distance" at bounding box center [180, 102] width 68 height 13
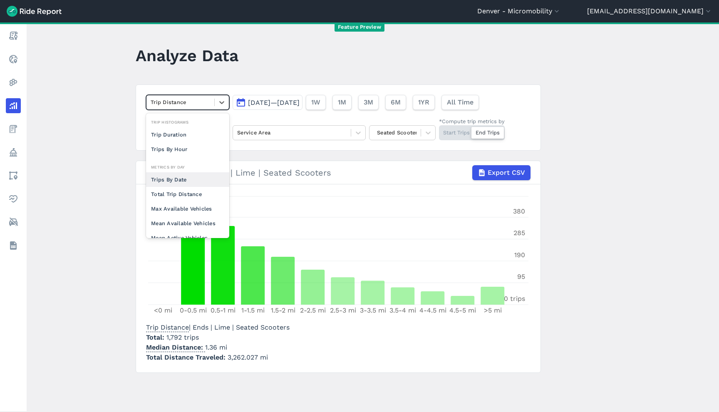
click at [190, 183] on div "Trips By Date" at bounding box center [187, 179] width 83 height 15
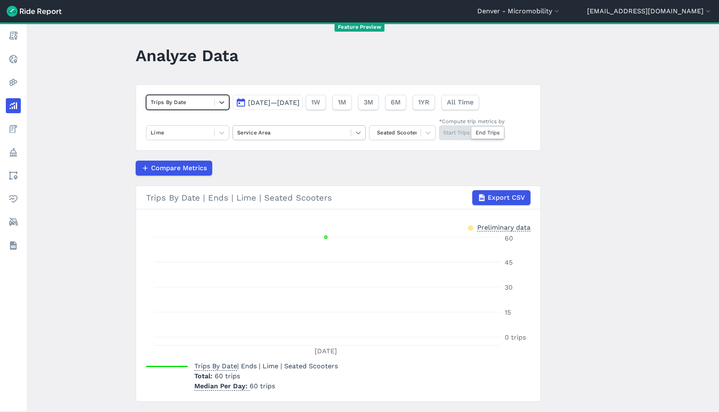
click at [351, 129] on div at bounding box center [358, 133] width 14 height 14
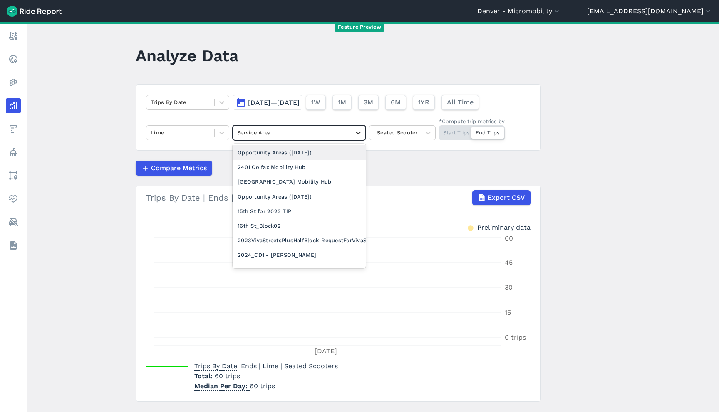
type input ","
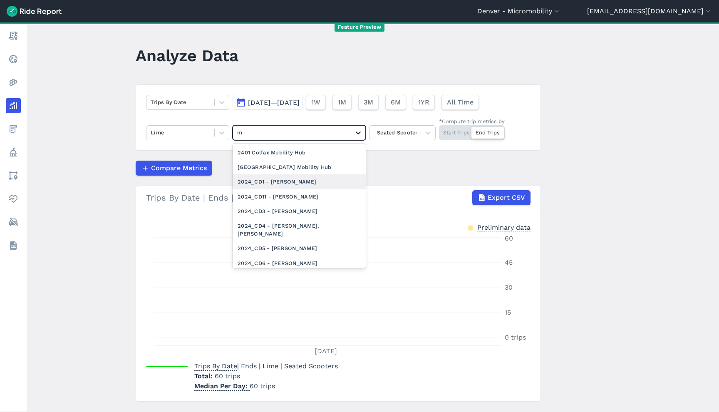
type input "mu"
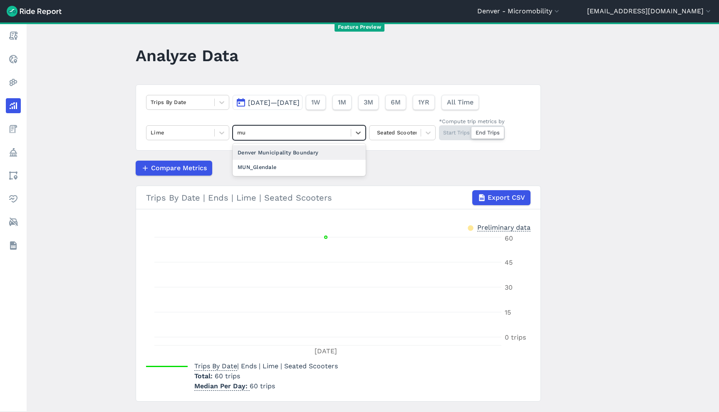
click at [315, 157] on div "Denver Municipality Boundary" at bounding box center [299, 152] width 133 height 15
